Goal: Task Accomplishment & Management: Manage account settings

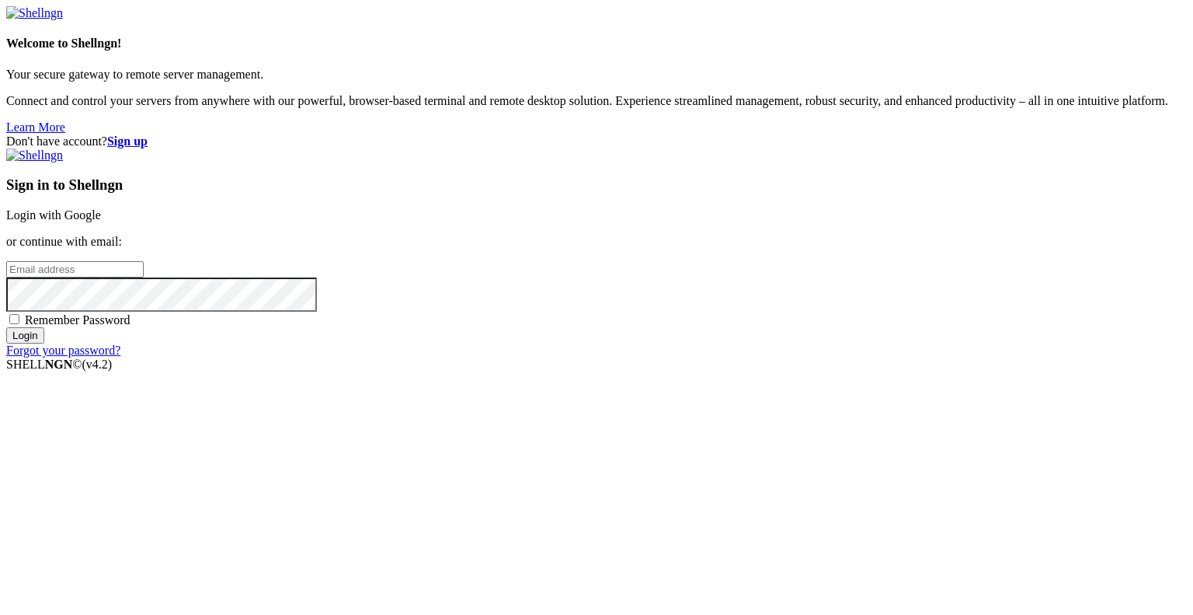
click at [144, 277] on input "email" at bounding box center [75, 269] width 138 height 16
type input "i"
type input "[EMAIL_ADDRESS][DOMAIN_NAME]"
click at [131, 326] on span "Remember Password" at bounding box center [78, 319] width 106 height 13
click at [19, 324] on input "Remember Password" at bounding box center [14, 319] width 10 height 10
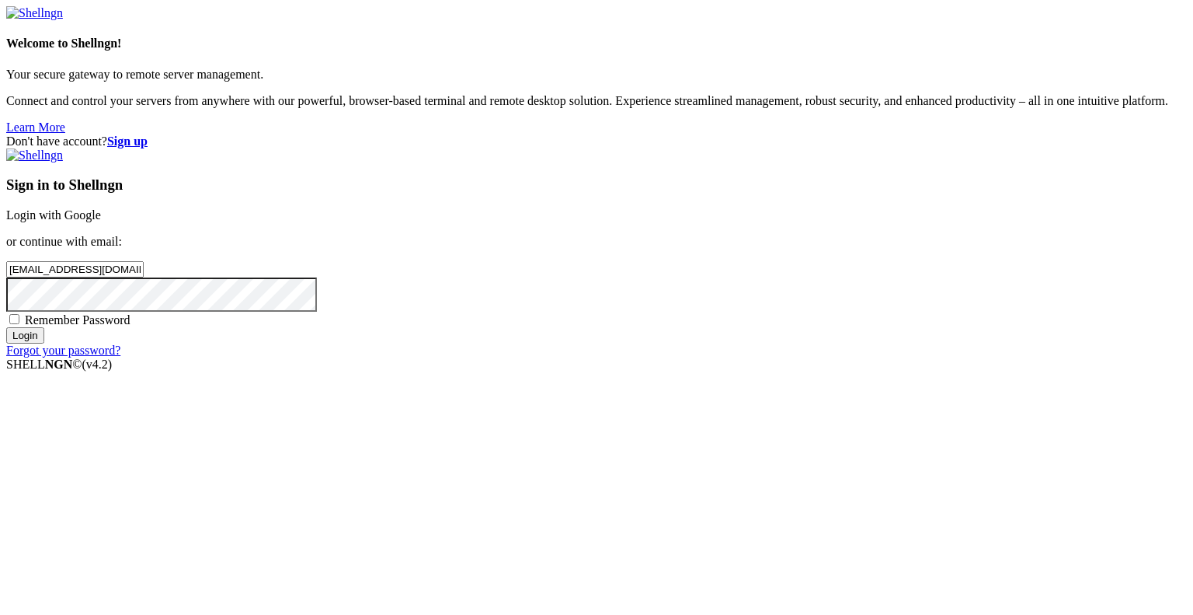
checkbox input "true"
click at [44, 343] on input "Login" at bounding box center [25, 335] width 38 height 16
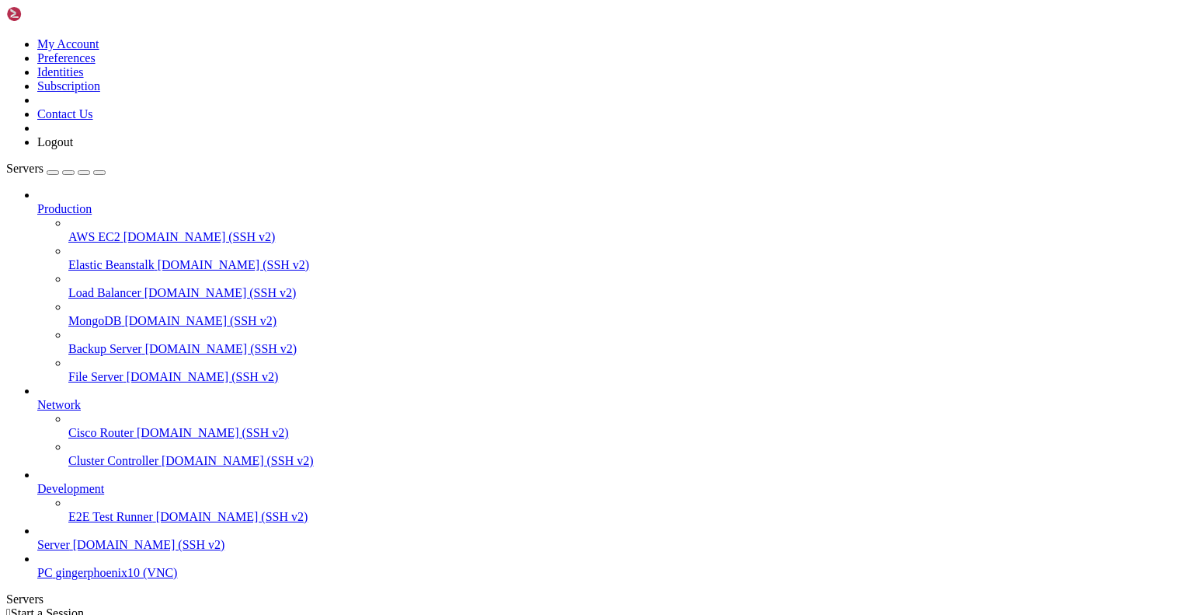
scroll to position [53, 0]
click at [127, 578] on span "gingerphoenix10 (VNC)" at bounding box center [117, 572] width 122 height 13
click at [171, 549] on link "Server [DOMAIN_NAME] (SSH v2)" at bounding box center [612, 545] width 1150 height 14
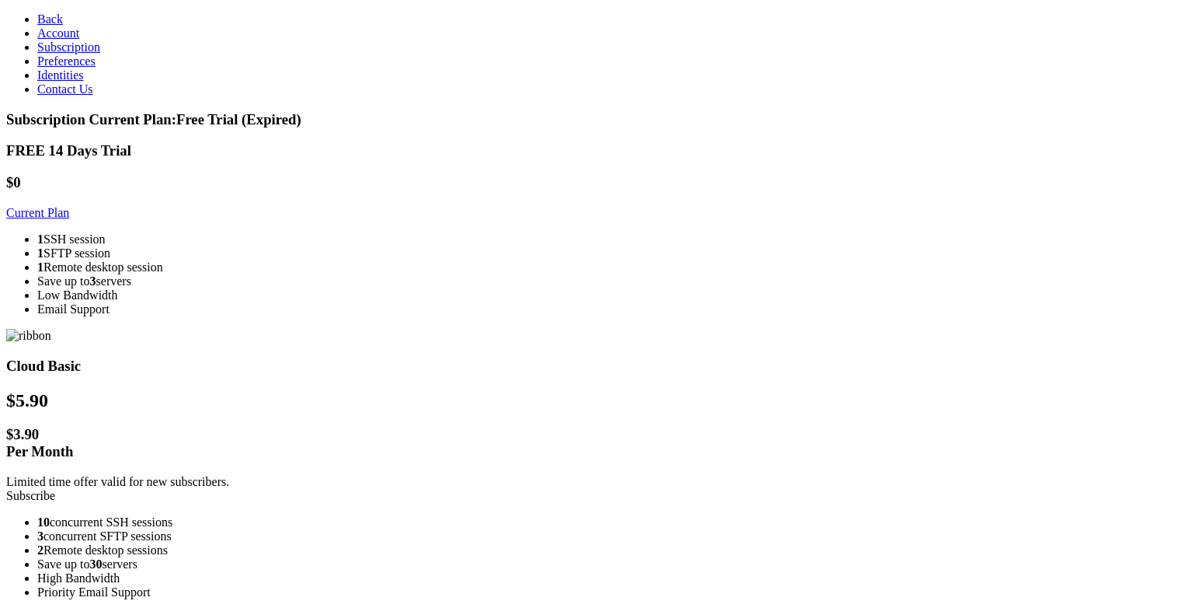
click at [37, 68] on link "Preferences" at bounding box center [66, 60] width 58 height 13
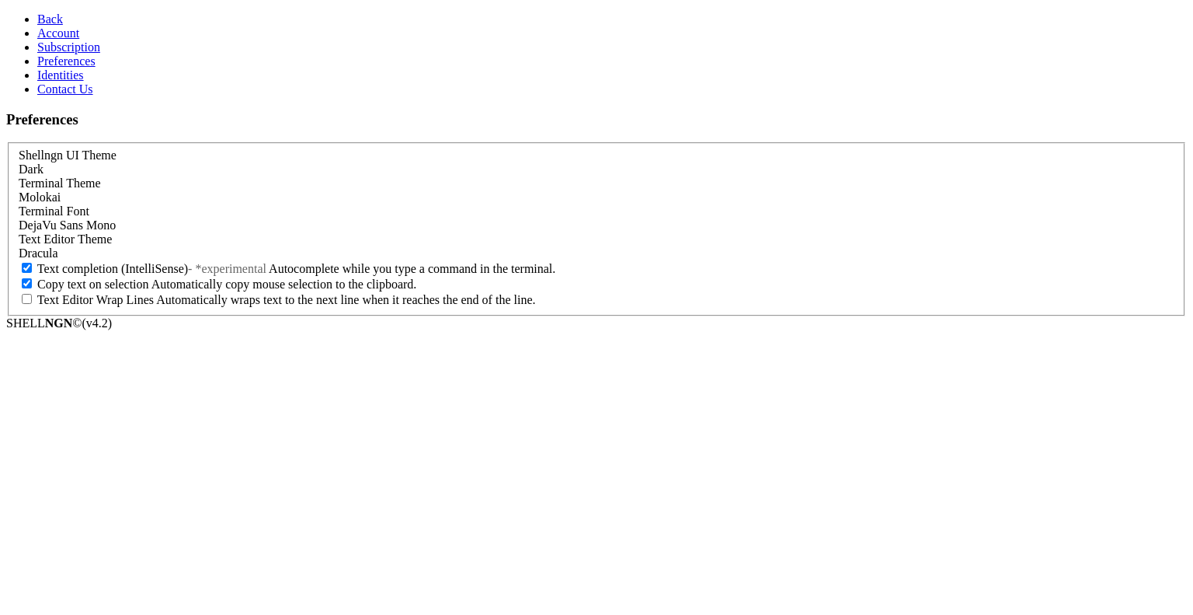
click at [224, 190] on div "Molokai" at bounding box center [597, 197] width 1156 height 14
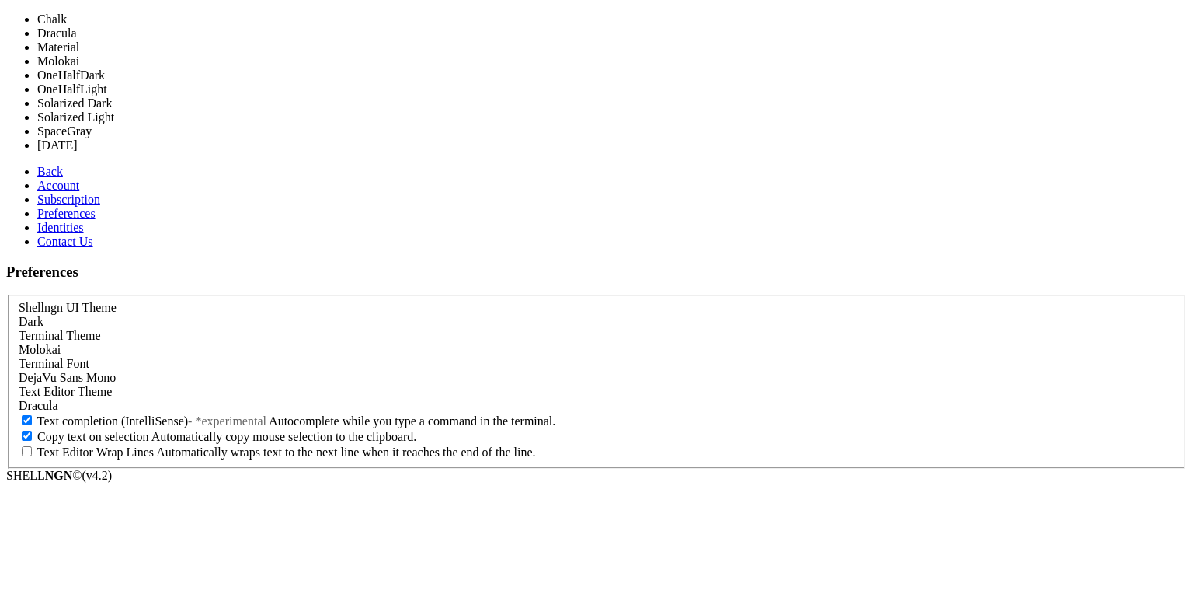
click at [224, 343] on div "Molokai" at bounding box center [597, 350] width 1156 height 14
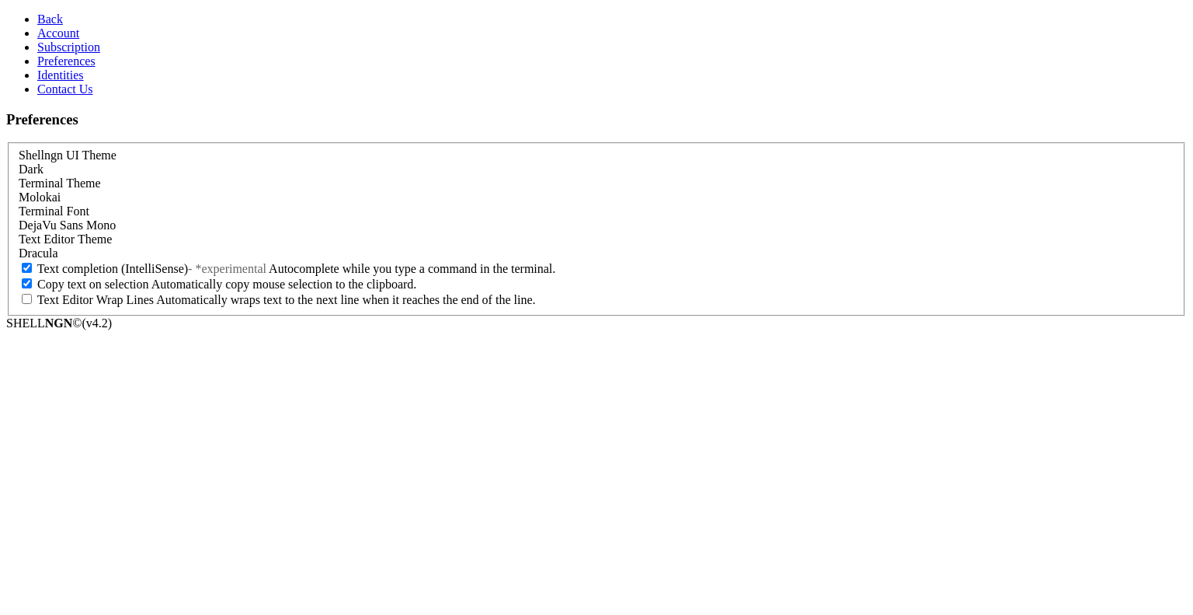
click at [301, 232] on div "DejaVu Sans Mono" at bounding box center [597, 225] width 1156 height 14
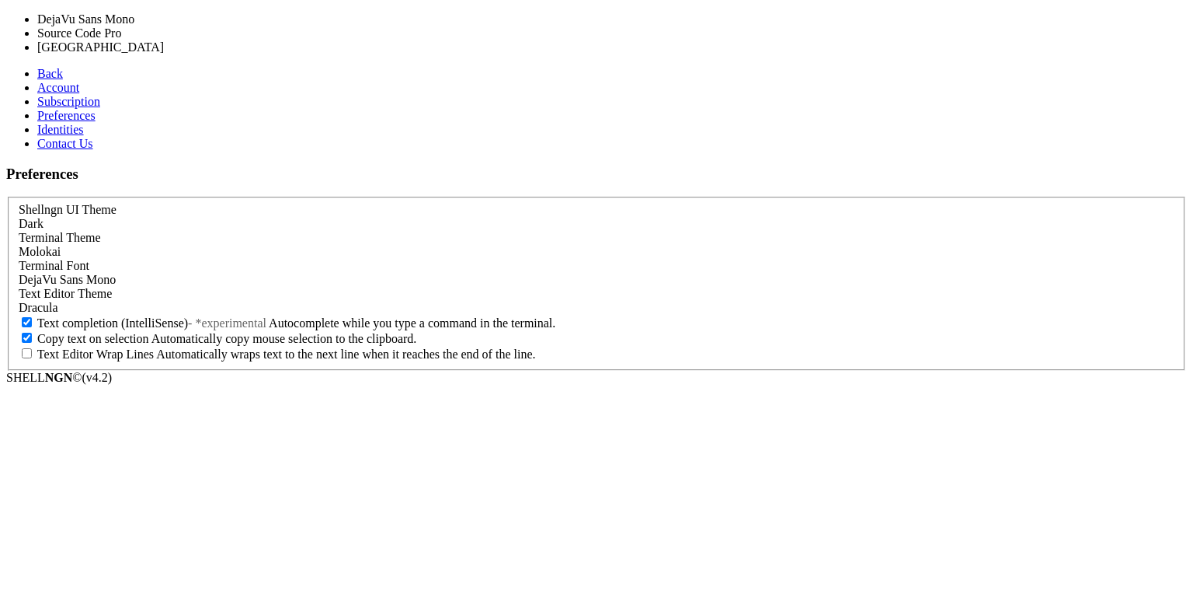
click at [301, 273] on div "DejaVu Sans Mono" at bounding box center [597, 280] width 1156 height 14
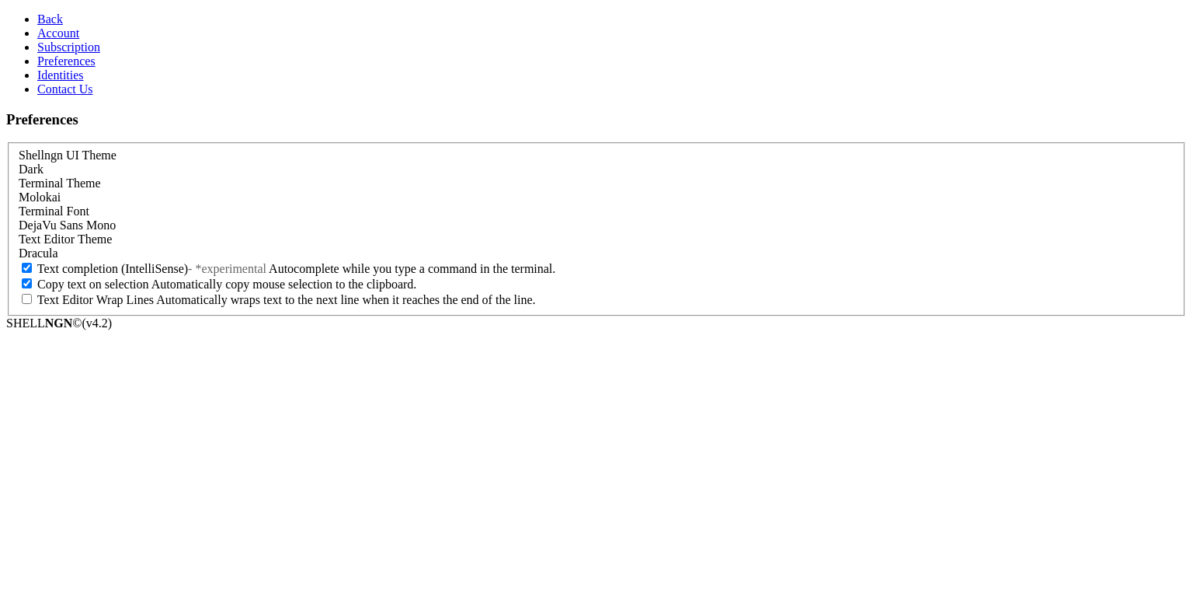
click at [84, 82] on link "Identities" at bounding box center [60, 74] width 47 height 13
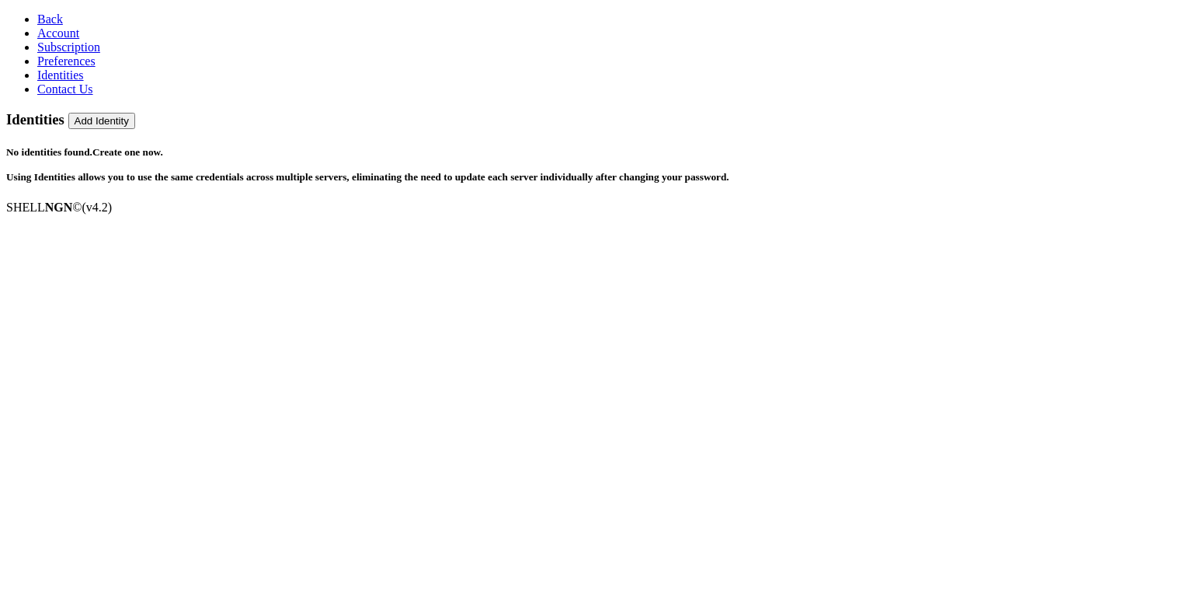
click at [96, 68] on link "Preferences" at bounding box center [66, 60] width 58 height 13
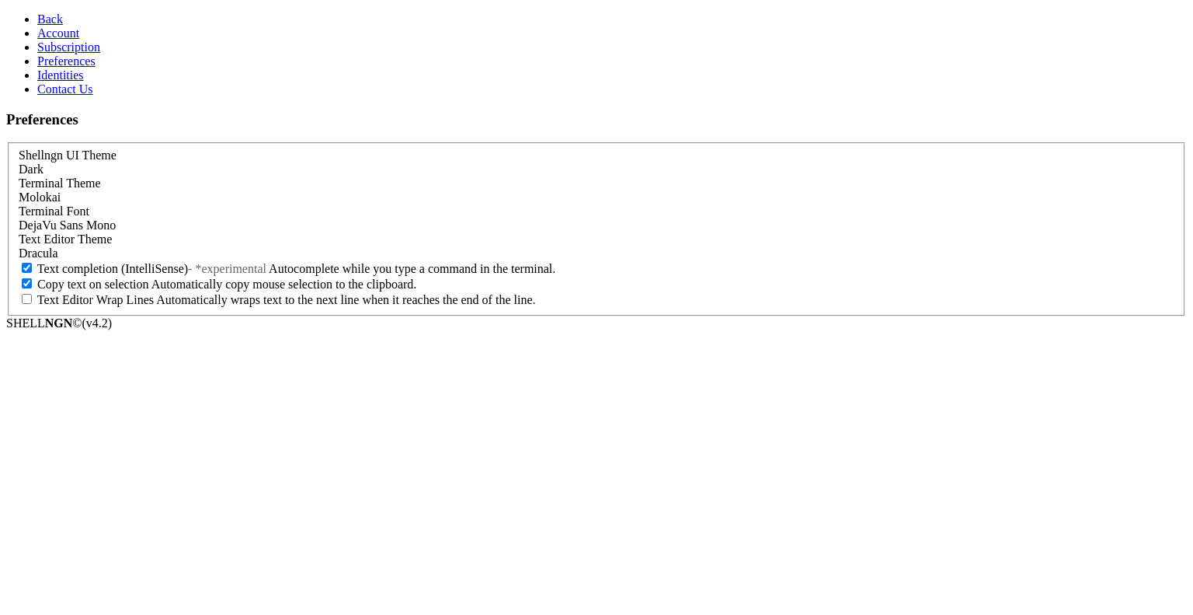
click at [84, 82] on link "Identities" at bounding box center [60, 74] width 47 height 13
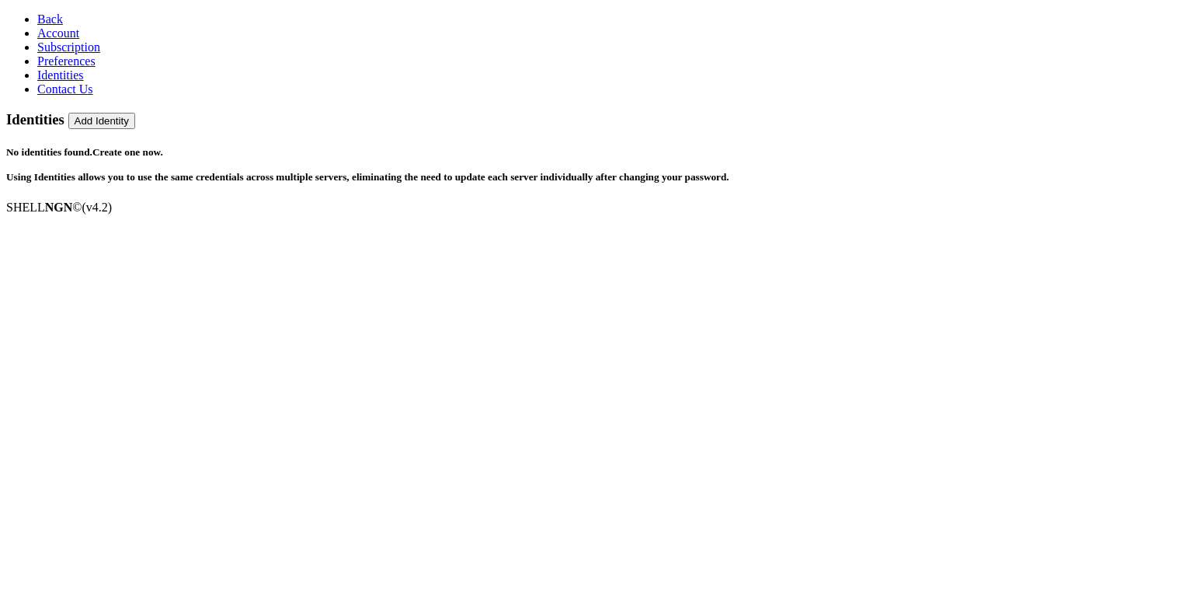
click at [90, 96] on link "Contact Us" at bounding box center [65, 88] width 56 height 13
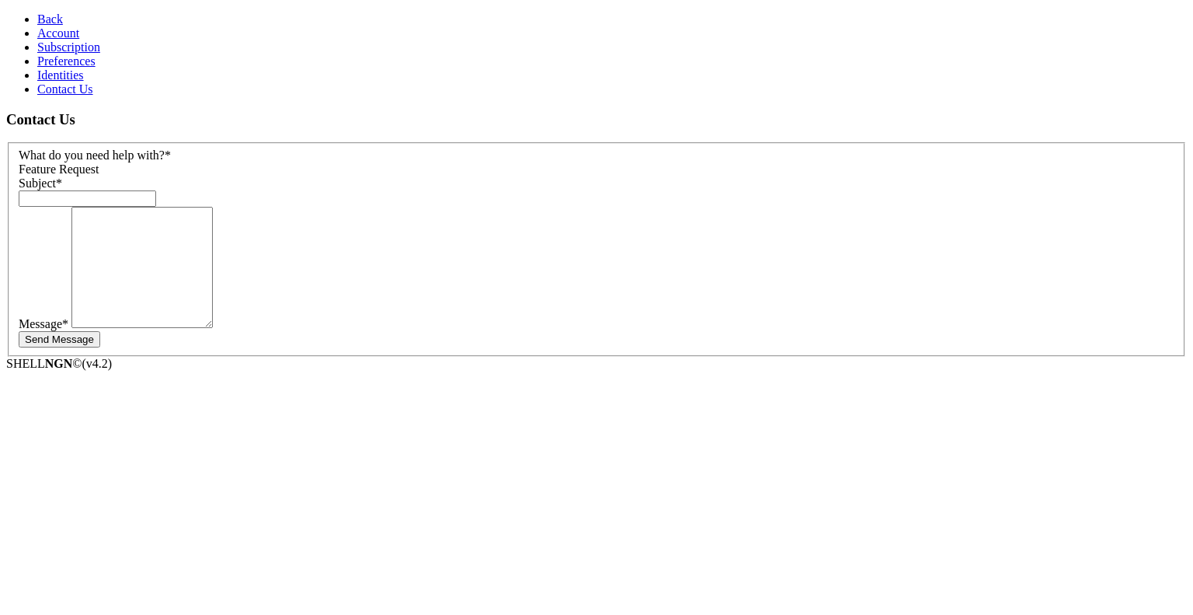
click at [79, 40] on link "Account" at bounding box center [58, 32] width 42 height 13
